Goal: Task Accomplishment & Management: Manage account settings

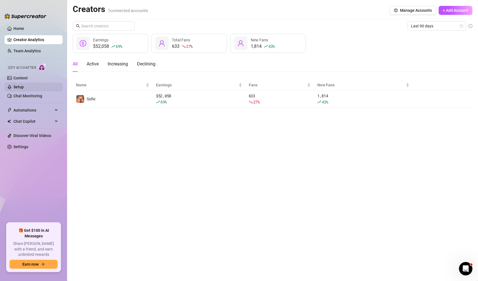
click at [24, 85] on link "Setup" at bounding box center [18, 87] width 10 height 4
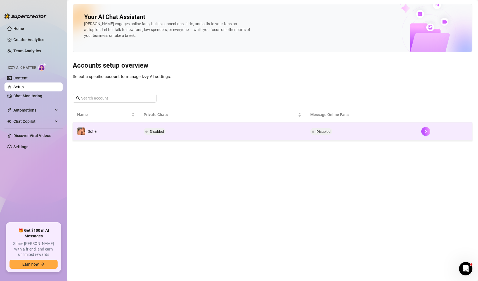
click at [184, 134] on td "Disabled" at bounding box center [222, 131] width 167 height 18
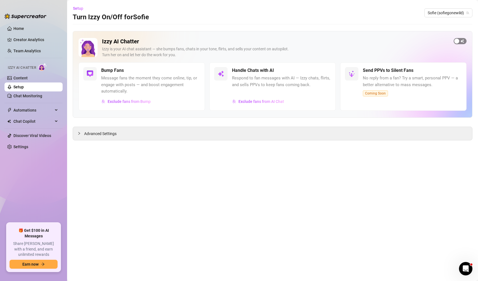
click at [462, 39] on span "button" at bounding box center [460, 41] width 13 height 6
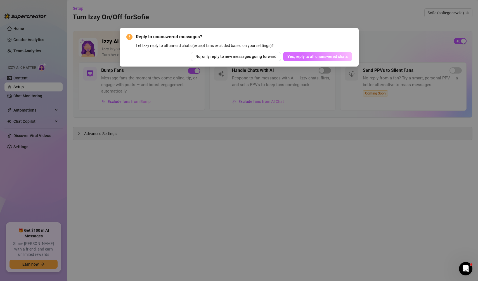
click at [311, 54] on span "Yes, reply to all unanswered chats" at bounding box center [317, 56] width 60 height 4
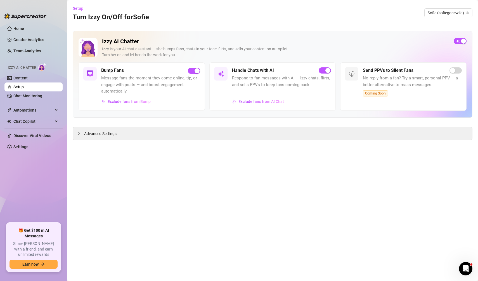
click at [390, 70] on h5 "Send PPVs to Silent Fans" at bounding box center [388, 70] width 51 height 7
click at [18, 76] on link "Content" at bounding box center [20, 78] width 14 height 4
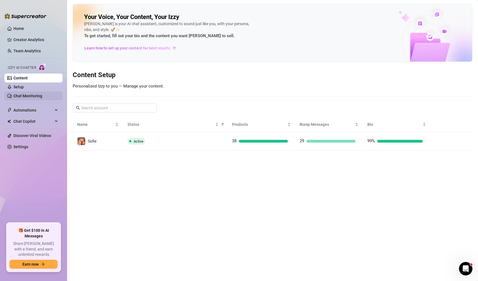
click at [31, 94] on link "Chat Monitoring" at bounding box center [27, 96] width 29 height 4
